Goal: Navigation & Orientation: Find specific page/section

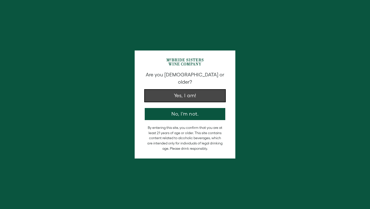
click at [186, 91] on button "Yes, I am!" at bounding box center [185, 96] width 81 height 12
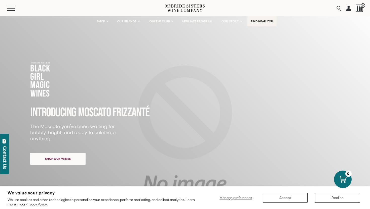
click at [265, 22] on span "FIND NEAR YOU" at bounding box center [262, 22] width 23 height 4
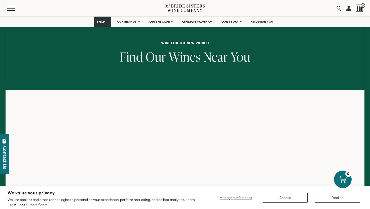
scroll to position [62, 0]
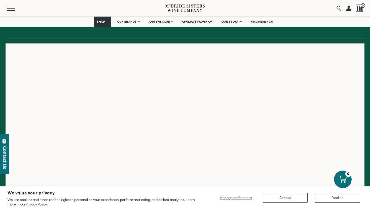
scroll to position [74, 0]
